Goal: Use online tool/utility

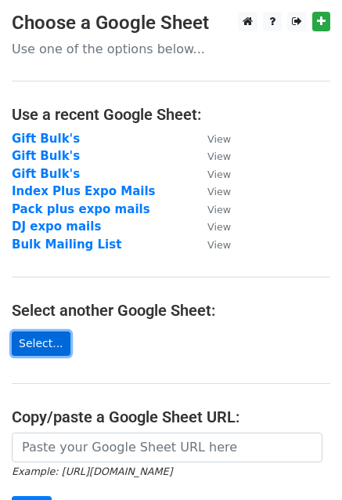
click at [44, 341] on link "Select..." at bounding box center [41, 343] width 59 height 24
click at [39, 341] on link "Select..." at bounding box center [41, 343] width 59 height 24
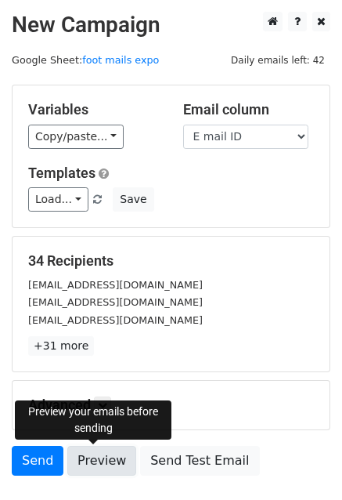
click at [96, 450] on link "Preview" at bounding box center [101, 461] width 69 height 30
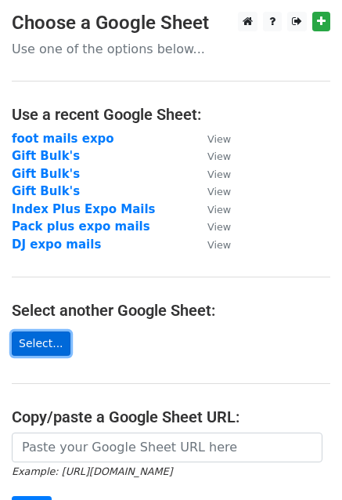
click at [32, 342] on link "Select..." at bounding box center [41, 343] width 59 height 24
